Goal: Go to known website: Go to known website

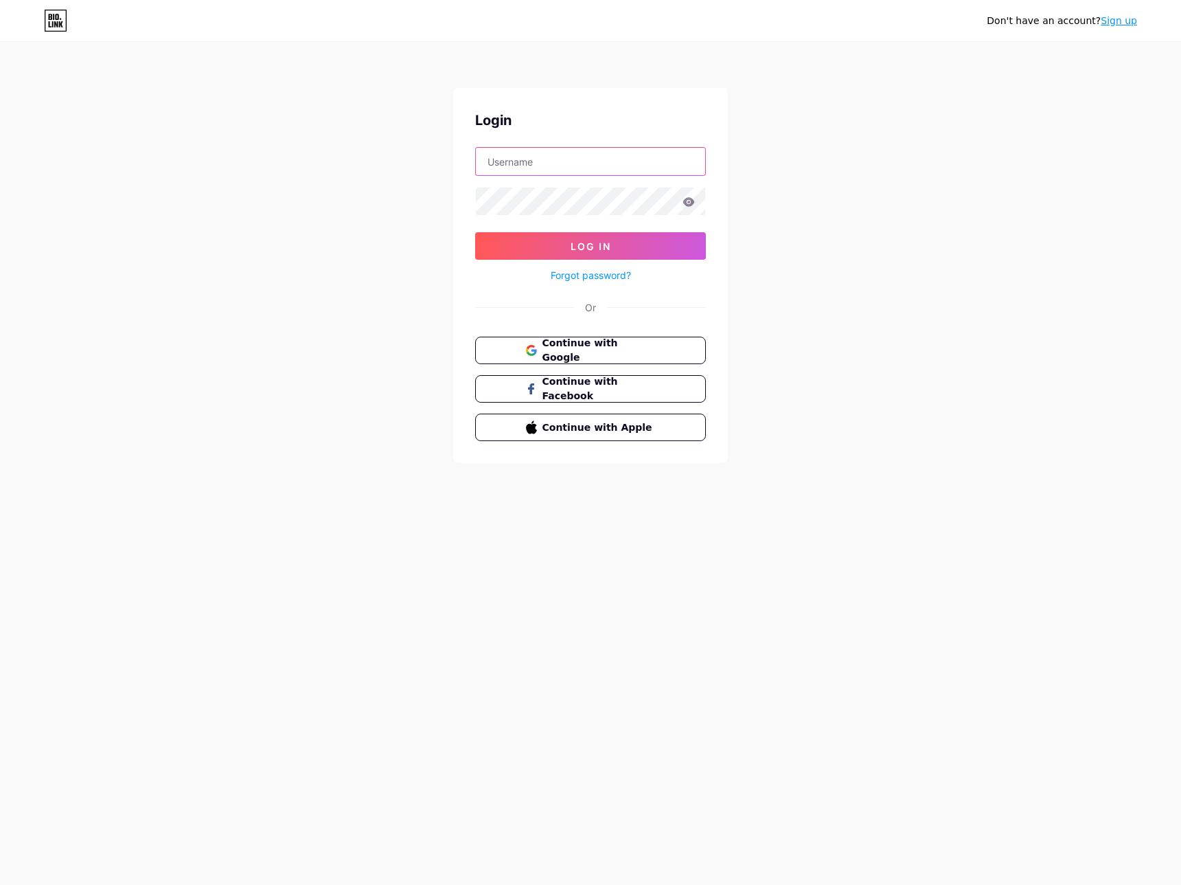
click at [572, 152] on input "text" at bounding box center [590, 161] width 229 height 27
type input "[EMAIL_ADDRESS][DOMAIN_NAME]"
click at [670, 242] on button "Log In" at bounding box center [590, 245] width 231 height 27
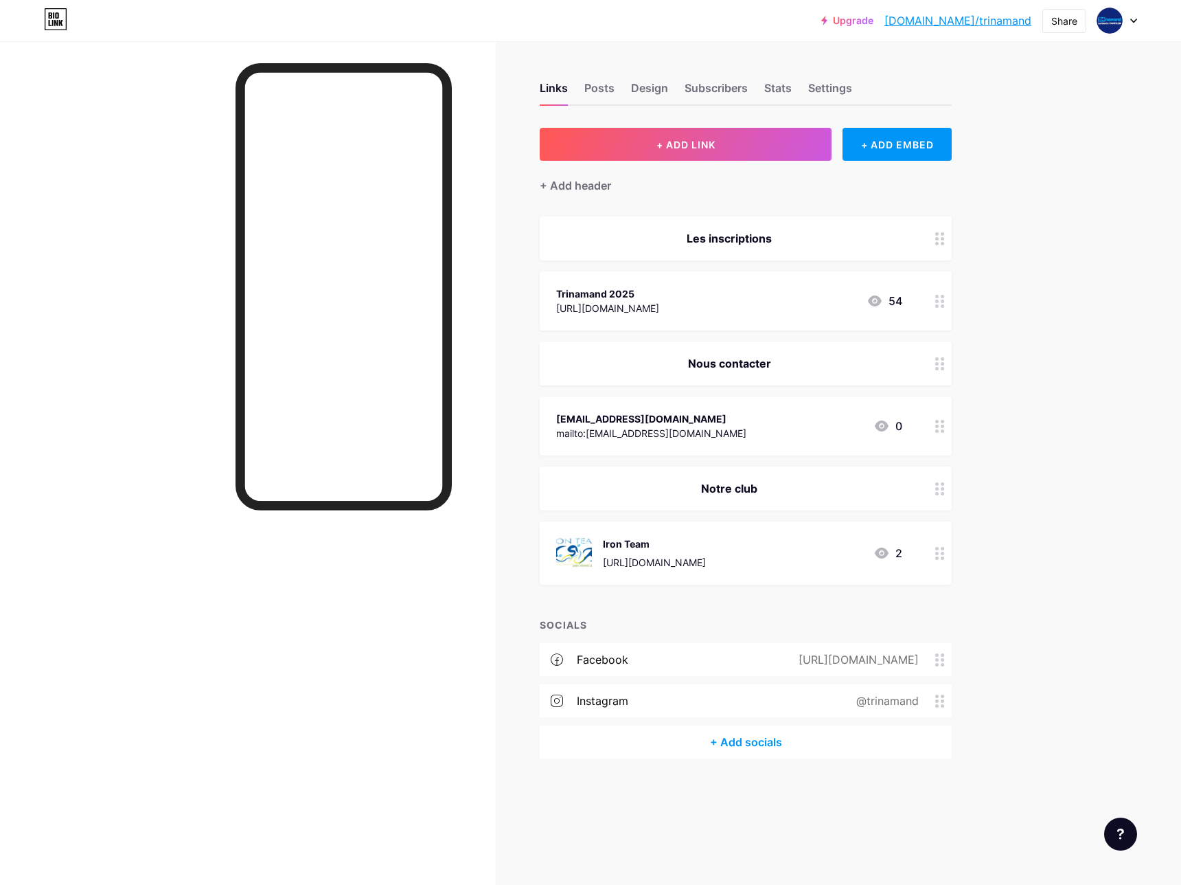
click at [934, 296] on div at bounding box center [940, 300] width 23 height 59
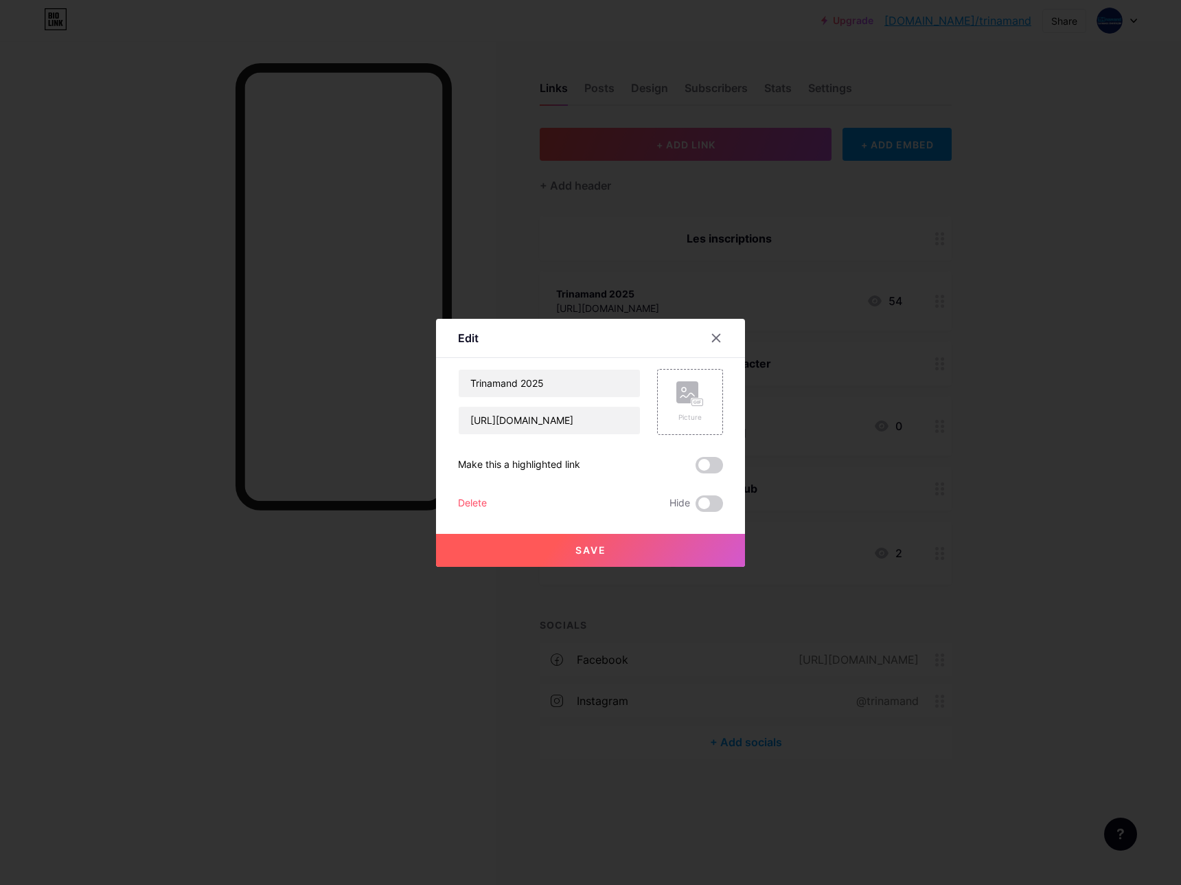
click at [318, 533] on div at bounding box center [590, 442] width 1181 height 885
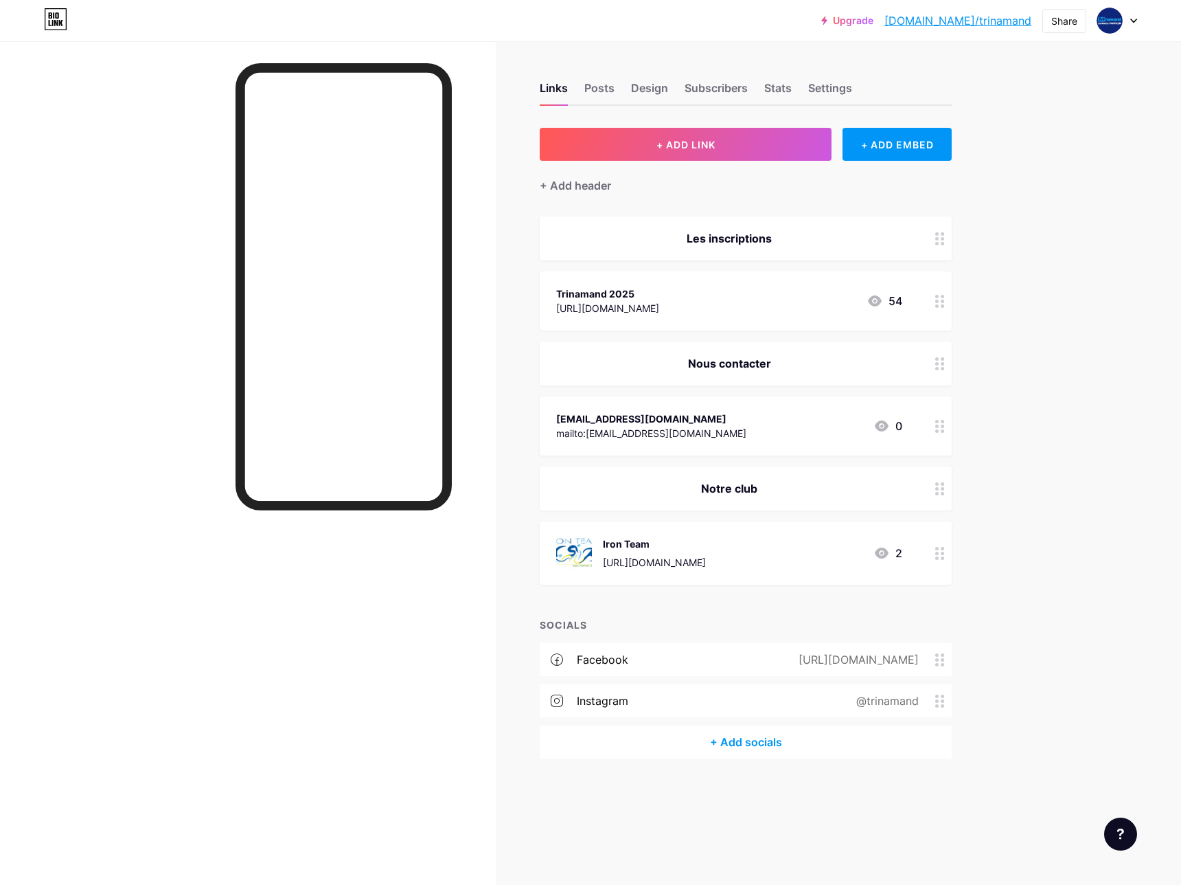
click at [659, 302] on div "[URL][DOMAIN_NAME]" at bounding box center [607, 308] width 103 height 14
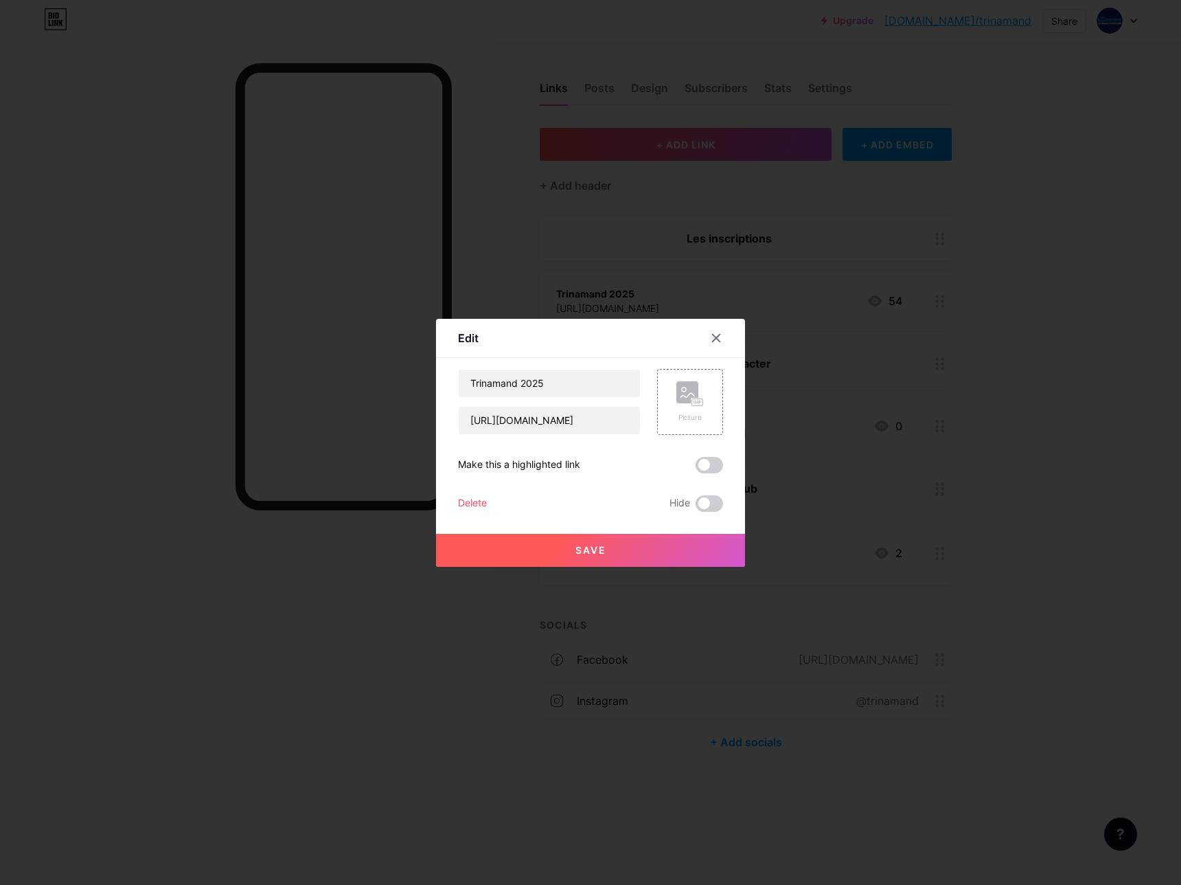
click at [407, 590] on div at bounding box center [590, 442] width 1181 height 885
